Goal: Task Accomplishment & Management: Manage account settings

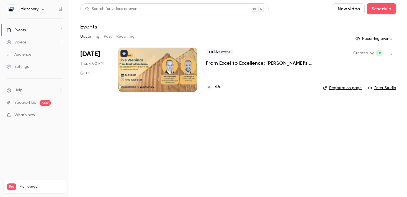
click at [152, 67] on div at bounding box center [157, 70] width 79 height 44
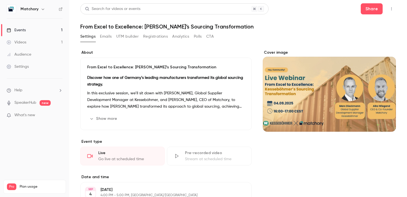
click at [144, 37] on button "Registrations" at bounding box center [155, 36] width 25 height 9
